Goal: Entertainment & Leisure: Consume media (video, audio)

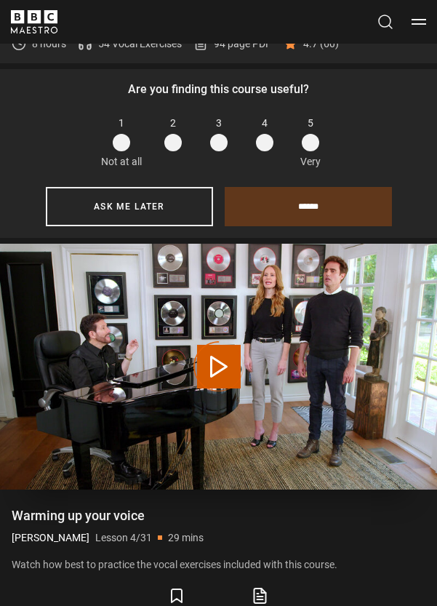
scroll to position [881, 0]
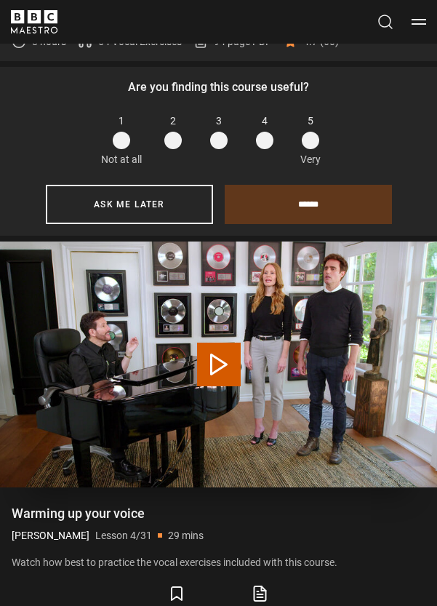
click at [215, 345] on button "Play Lesson Warming up your voice" at bounding box center [219, 365] width 44 height 44
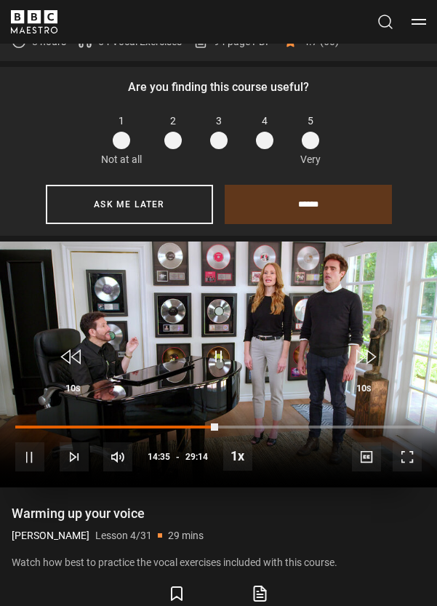
click at [220, 342] on span "Video Player" at bounding box center [218, 357] width 44 height 44
click at [69, 384] on span "10s" at bounding box center [72, 388] width 15 height 9
click at [211, 335] on span "Video Player" at bounding box center [218, 357] width 44 height 44
click at [211, 338] on div "Video Player is loading." at bounding box center [218, 364] width 52 height 52
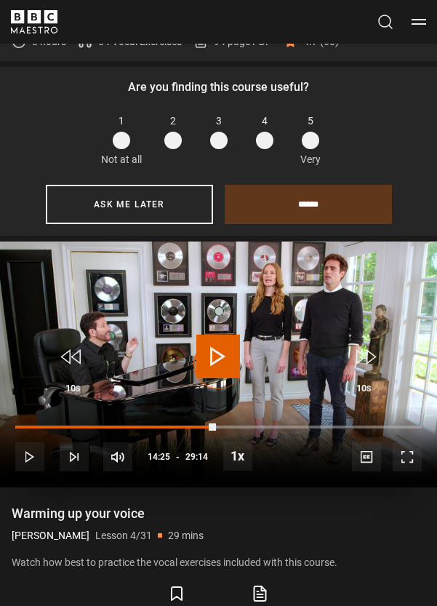
click at [218, 339] on div "Video Player is loading." at bounding box center [218, 364] width 52 height 52
click at [26, 442] on span "Video Player" at bounding box center [29, 456] width 29 height 29
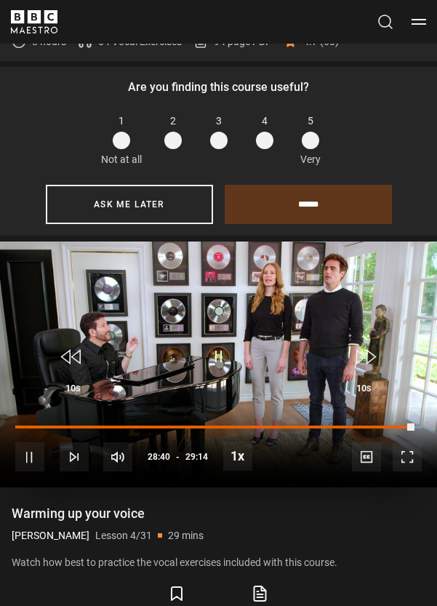
click at [220, 337] on span "Video Player" at bounding box center [218, 357] width 44 height 44
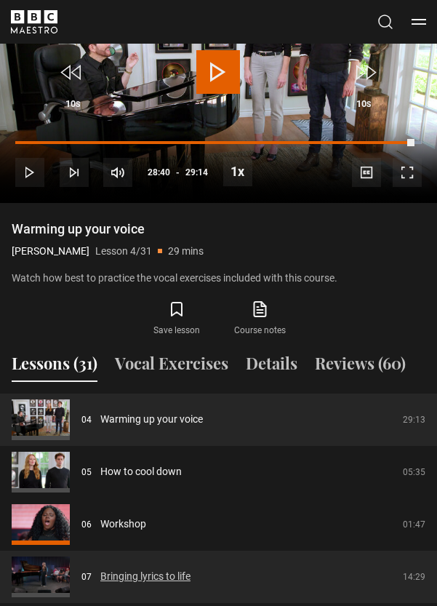
scroll to position [1186, 0]
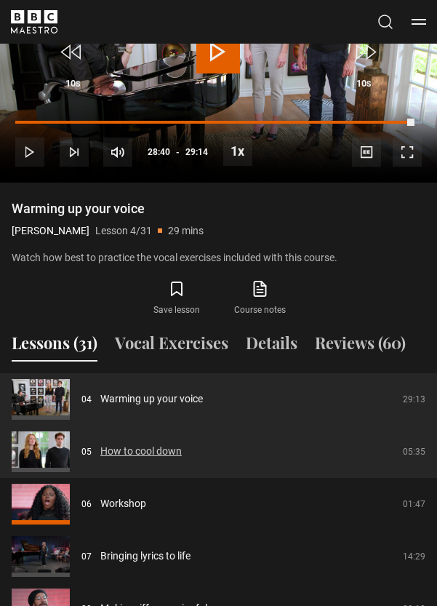
click at [164, 444] on link "How to cool down" at bounding box center [140, 451] width 81 height 15
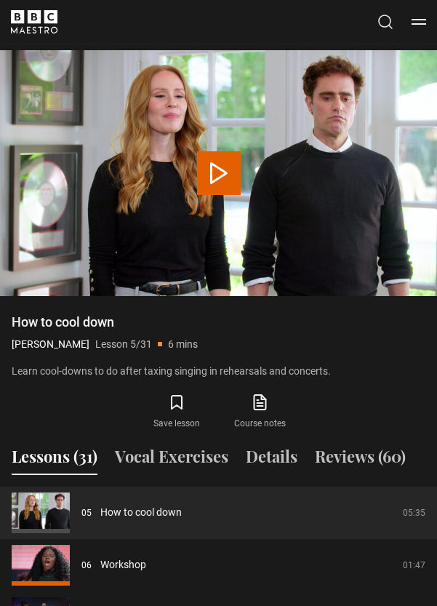
scroll to position [1073, 0]
